Goal: Browse casually

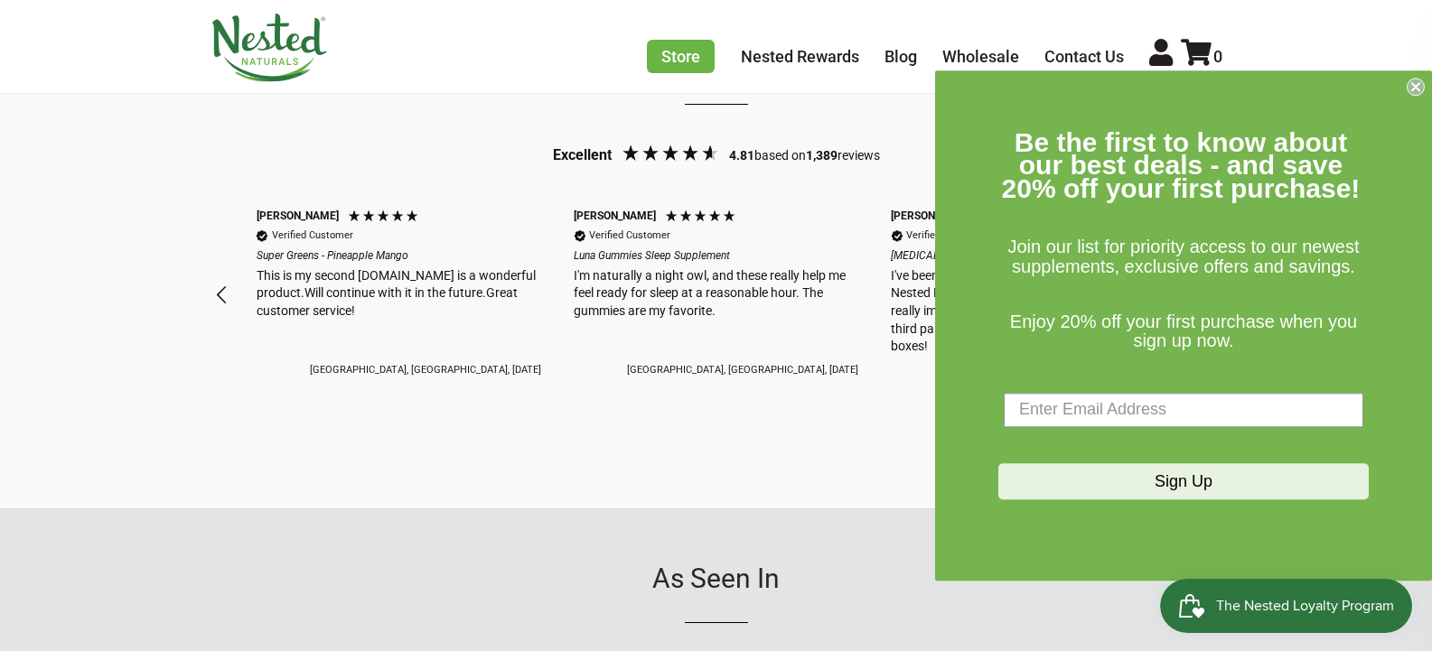
click at [1417, 87] on icon "Close dialog" at bounding box center [1415, 86] width 7 height 7
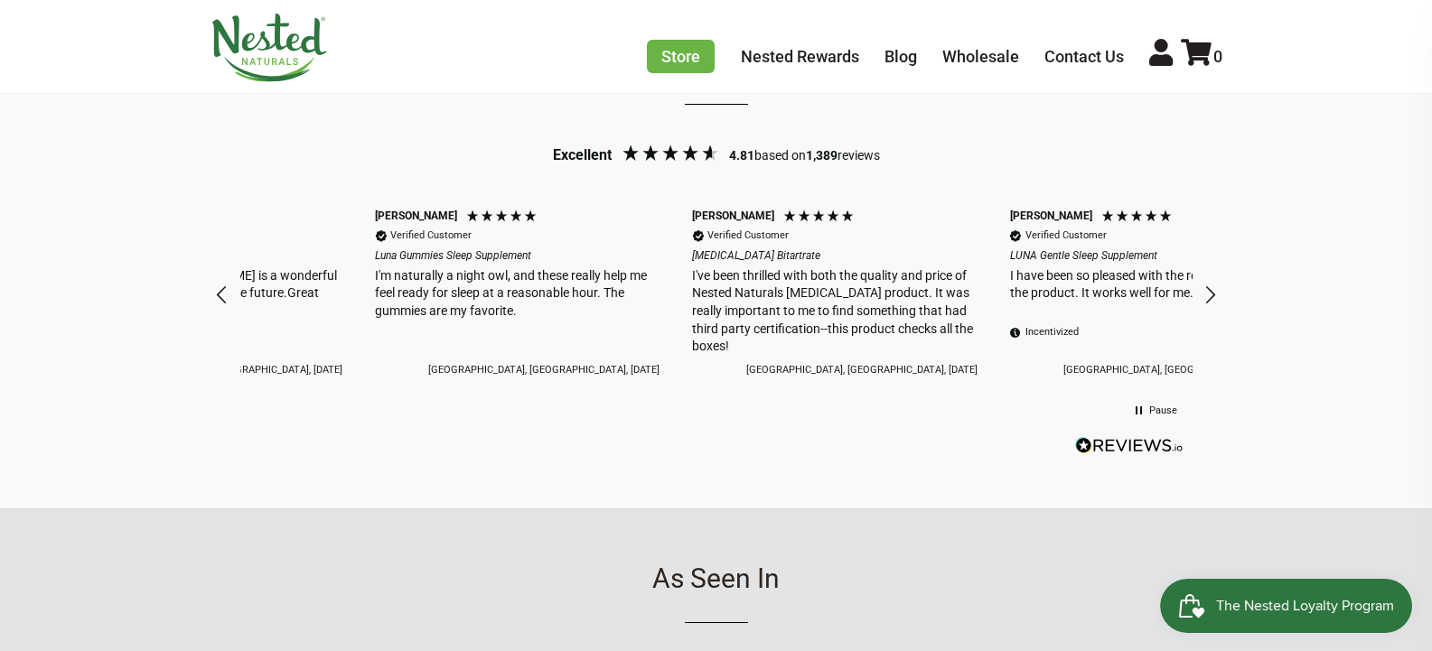
click at [1353, 310] on div "Feeling the Love for Nested Naturals Excellent 4.81 based on 1,389 reviews Peg …" at bounding box center [716, 255] width 1432 height 510
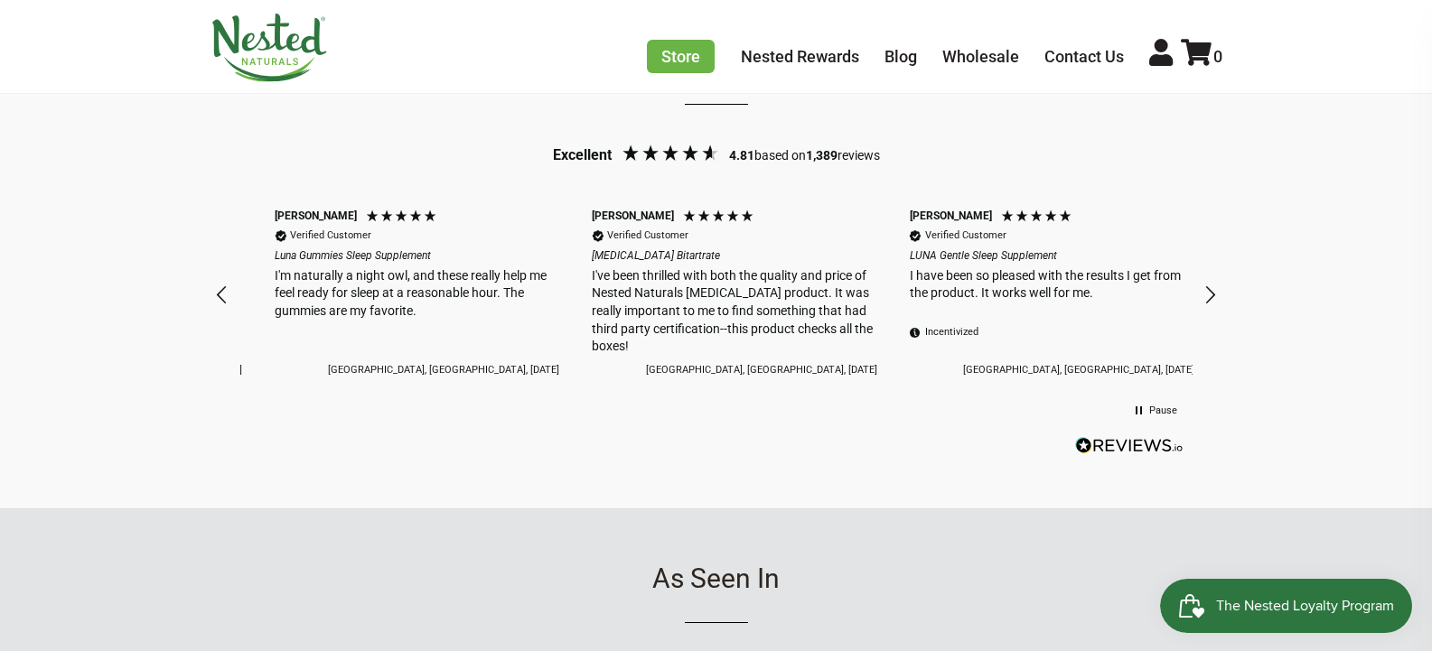
scroll to position [0, 635]
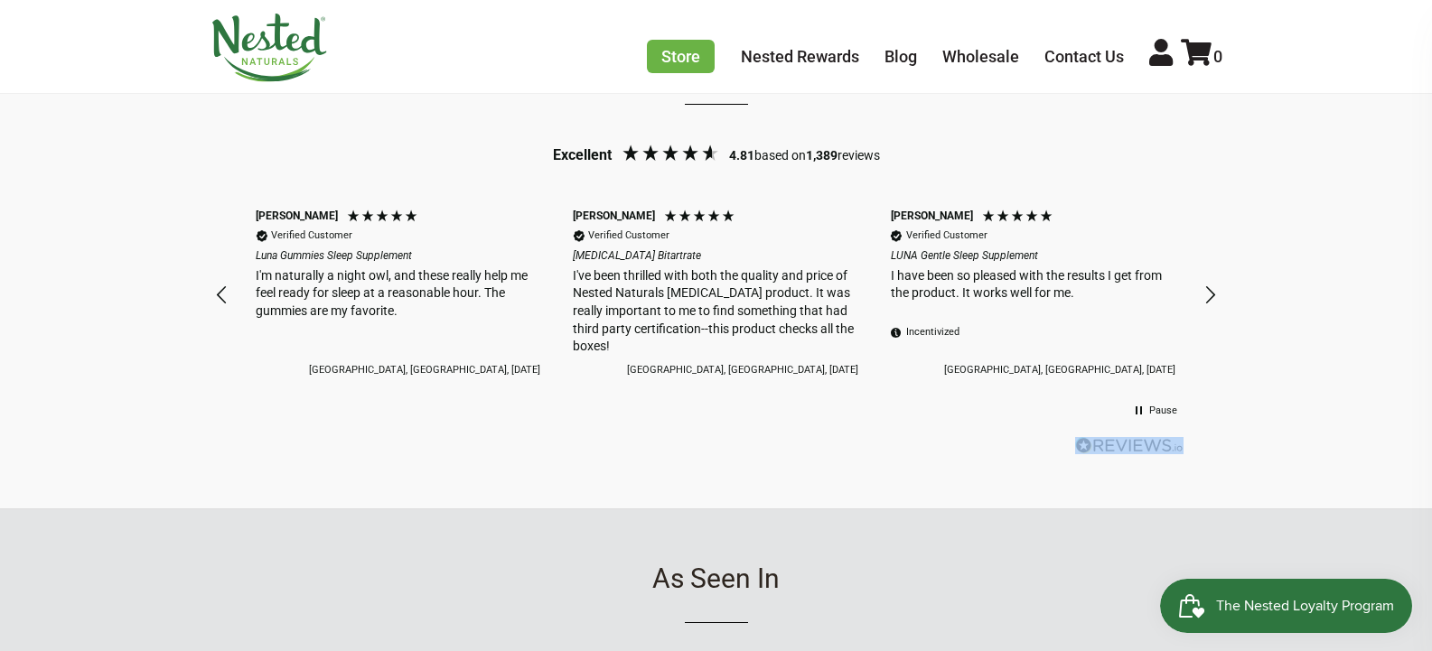
click at [1353, 310] on div "Feeling the Love for Nested Naturals Excellent 4.81 based on 1,389 reviews Peg …" at bounding box center [716, 255] width 1432 height 510
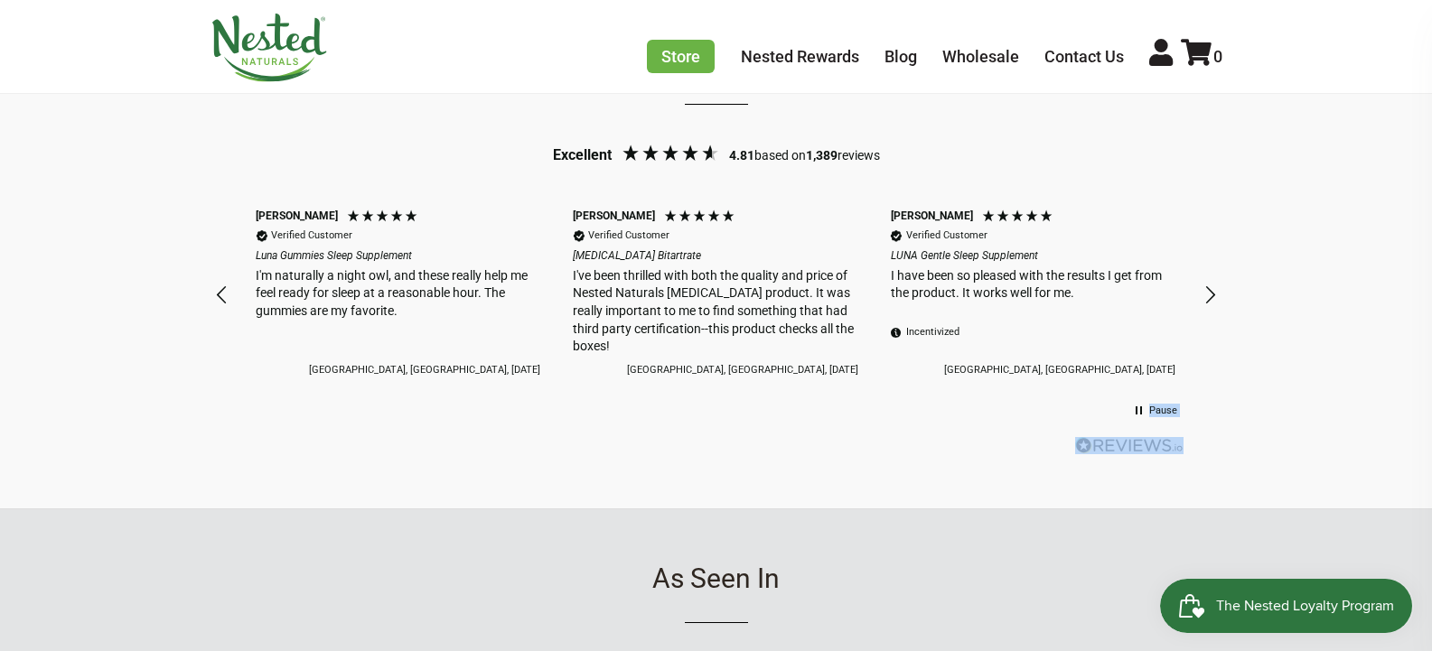
click at [1353, 310] on div "Feeling the Love for Nested Naturals Excellent 4.81 based on 1,389 reviews Peg …" at bounding box center [716, 255] width 1432 height 510
click at [1367, 260] on div "Feeling the Love for Nested Naturals Excellent 4.81 based on 1,389 reviews Peg …" at bounding box center [716, 255] width 1432 height 510
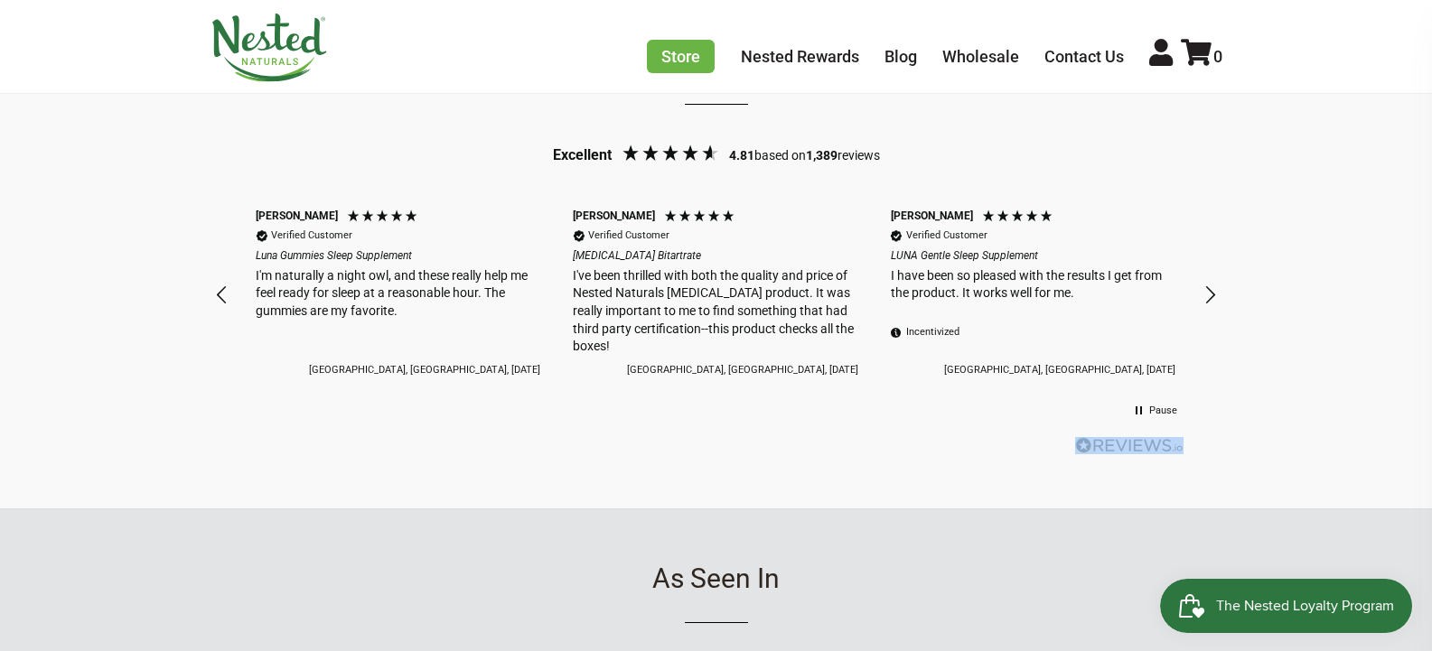
click at [1367, 260] on div "Feeling the Love for Nested Naturals Excellent 4.81 based on 1,389 reviews Peg …" at bounding box center [716, 255] width 1432 height 510
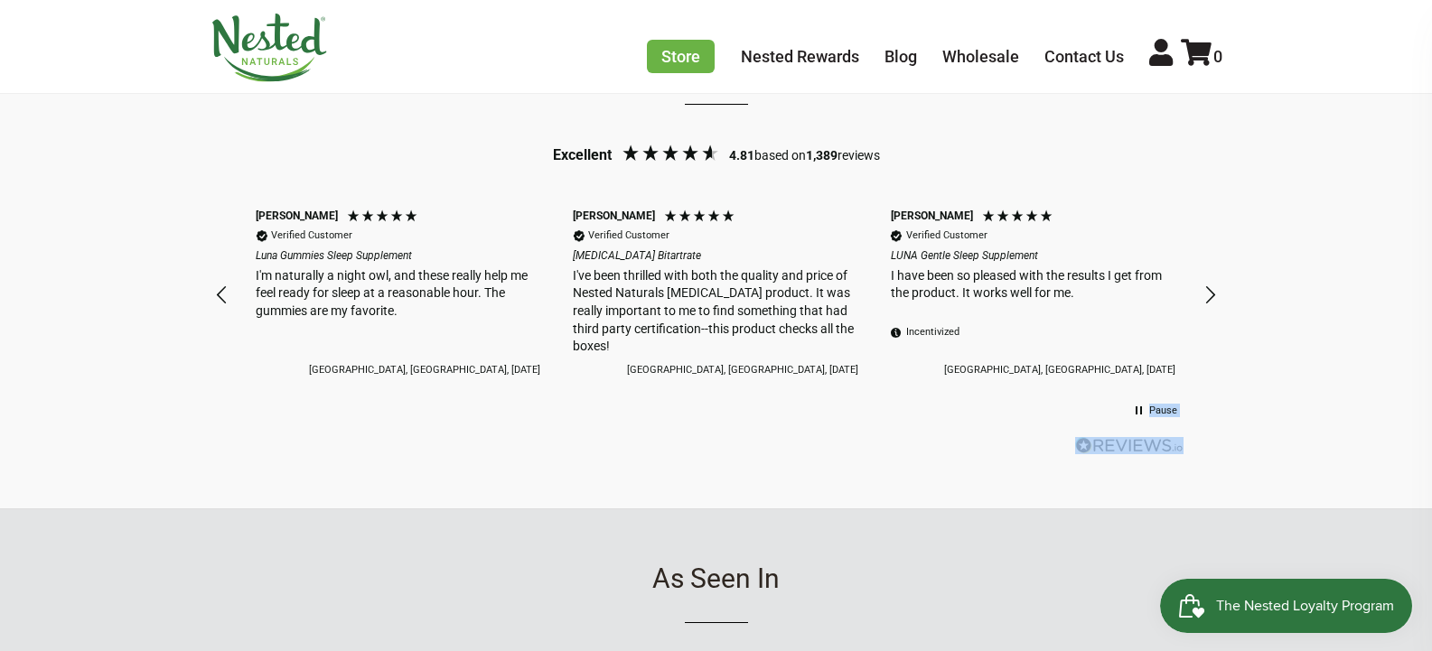
click at [1367, 260] on div "Feeling the Love for Nested Naturals Excellent 4.81 based on 1,389 reviews Peg …" at bounding box center [716, 255] width 1432 height 510
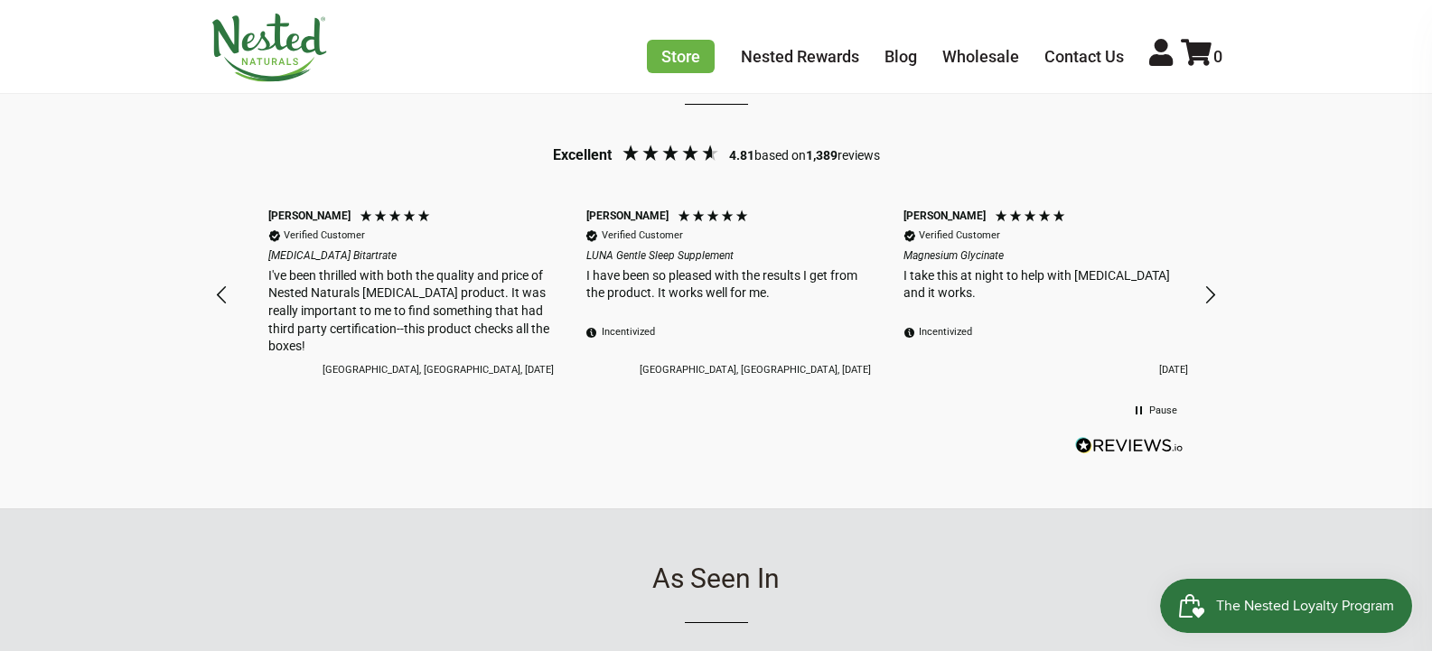
scroll to position [0, 952]
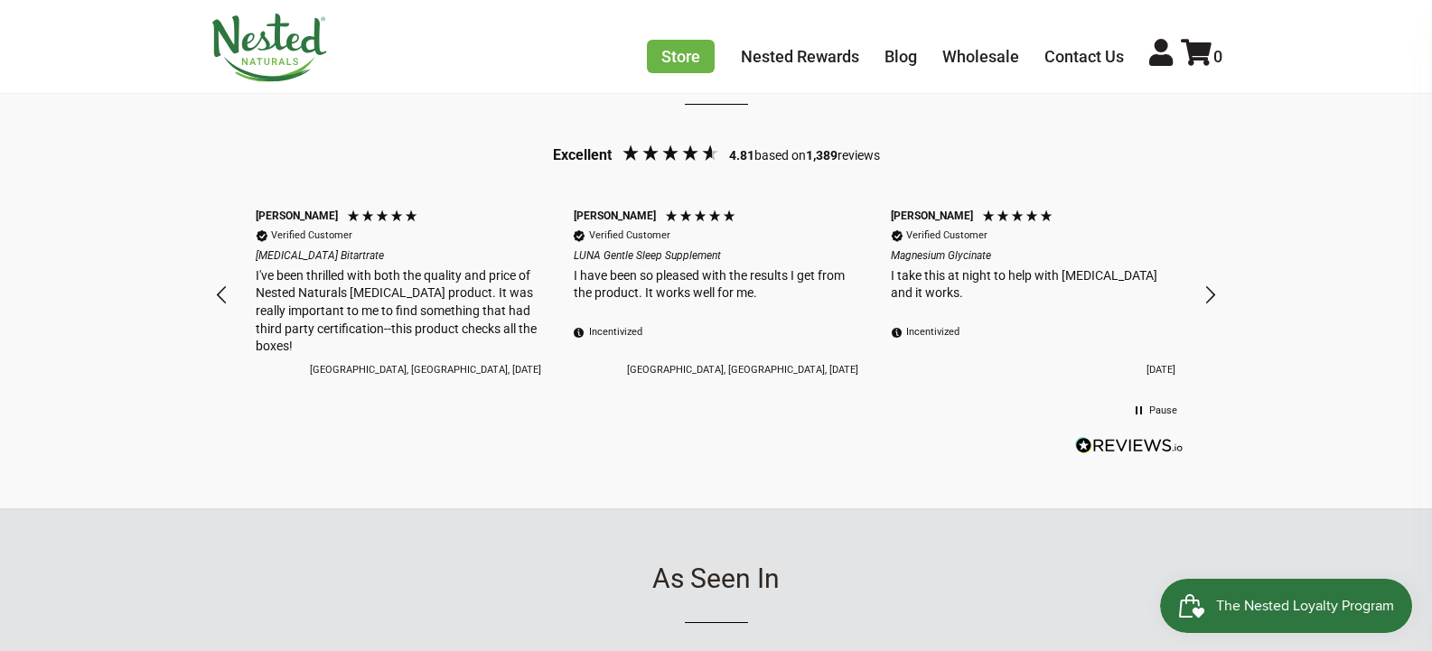
click at [1367, 260] on div "Feeling the Love for Nested Naturals Excellent 4.81 based on 1,389 reviews Peg …" at bounding box center [716, 255] width 1432 height 510
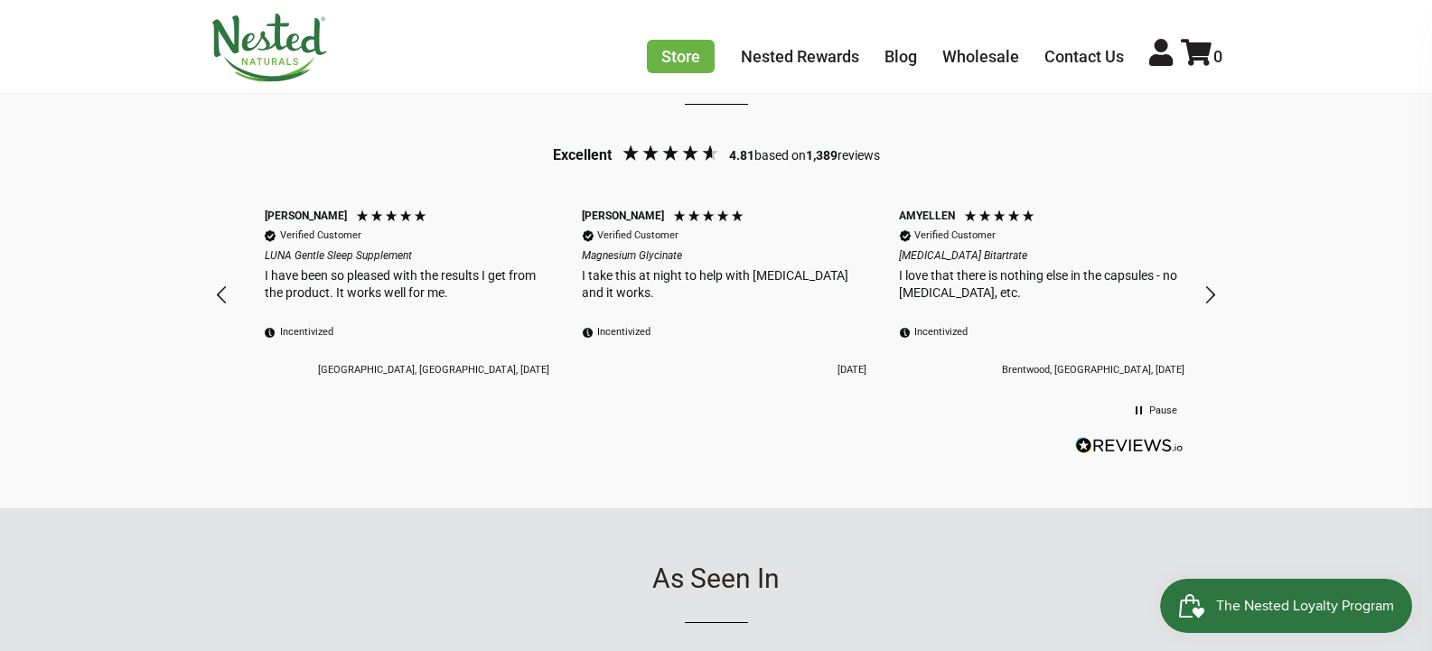
scroll to position [0, 1269]
